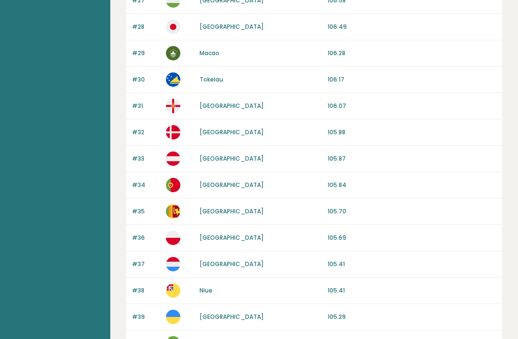
scroll to position [887, 0]
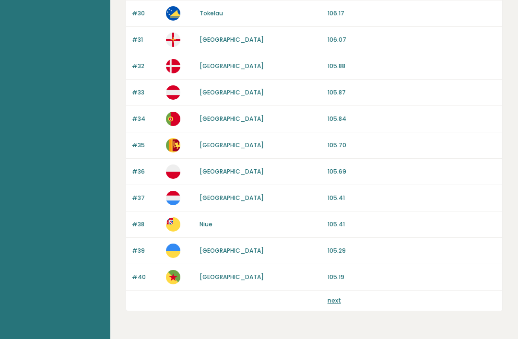
click at [328, 301] on link "next" at bounding box center [333, 300] width 13 height 8
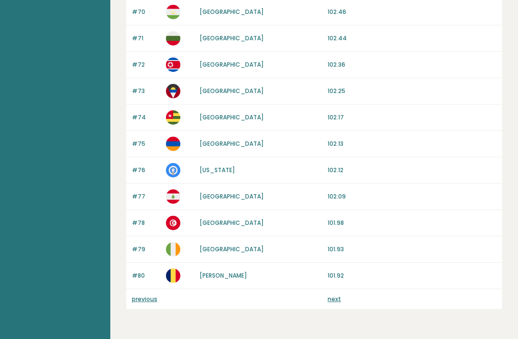
scroll to position [887, 0]
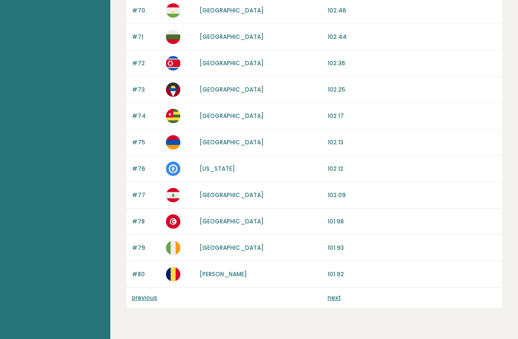
click at [334, 297] on link "next" at bounding box center [333, 297] width 13 height 8
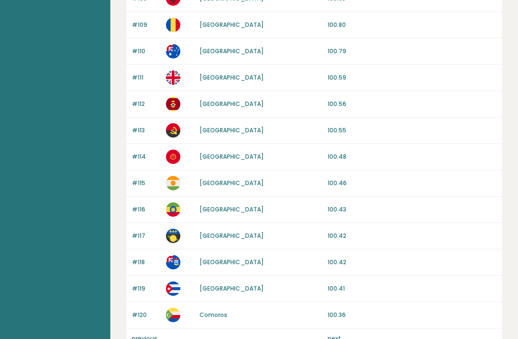
scroll to position [887, 0]
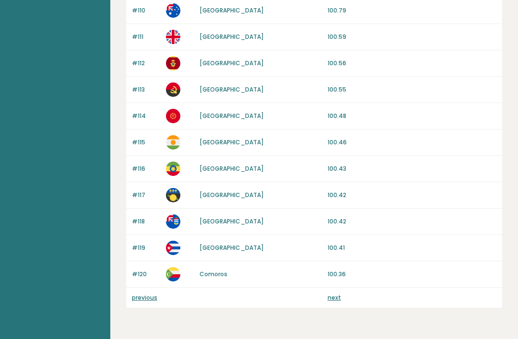
click at [330, 301] on link "next" at bounding box center [333, 297] width 13 height 8
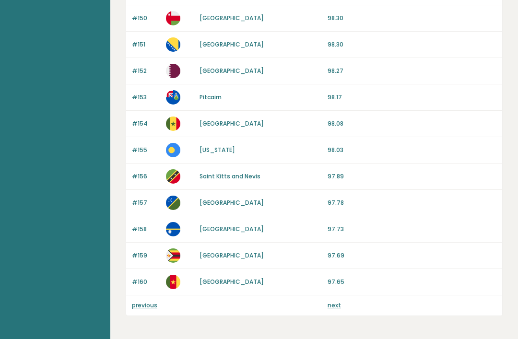
scroll to position [887, 0]
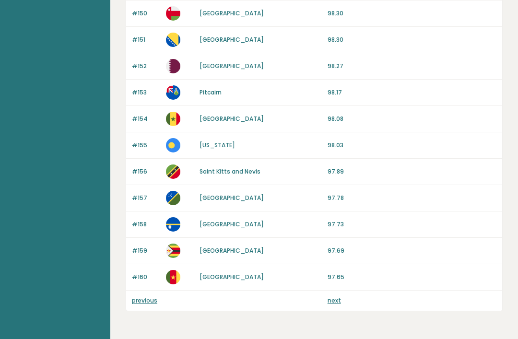
click at [329, 301] on link "next" at bounding box center [333, 300] width 13 height 8
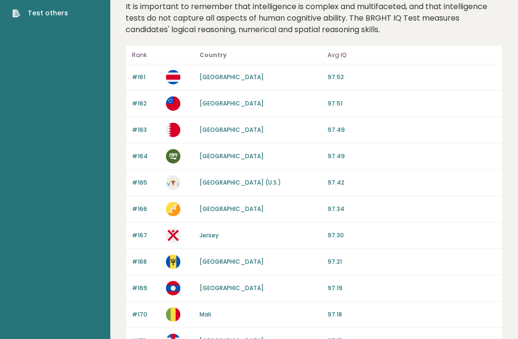
scroll to position [8, 0]
